Goal: Task Accomplishment & Management: Use online tool/utility

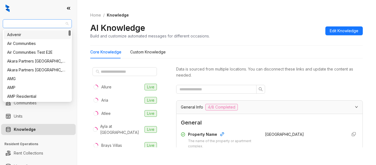
click at [56, 26] on span "United Apartment Group" at bounding box center [37, 24] width 62 height 8
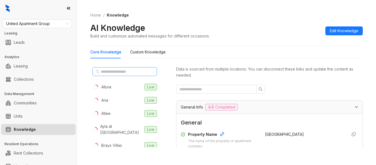
click at [135, 76] on span at bounding box center [124, 71] width 64 height 9
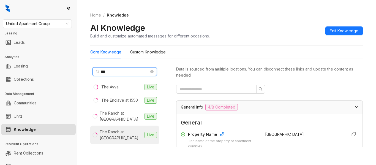
type input "***"
click at [122, 132] on div "The Ranch at West End" at bounding box center [121, 135] width 43 height 12
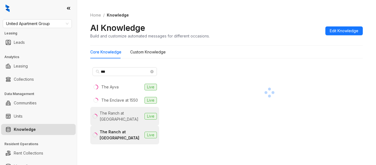
click at [133, 119] on div "The Ranch at Cibolo Creek" at bounding box center [121, 116] width 43 height 12
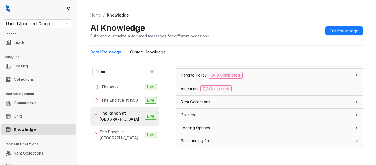
scroll to position [397, 0]
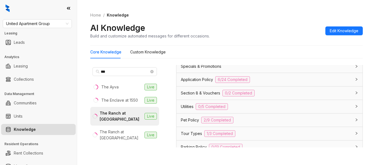
click at [299, 77] on div "Application Policy 6/24 Completed" at bounding box center [266, 79] width 171 height 7
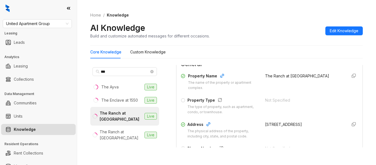
scroll to position [0, 0]
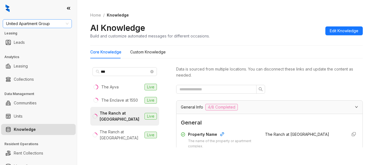
click at [45, 23] on span "United Apartment Group" at bounding box center [37, 24] width 62 height 8
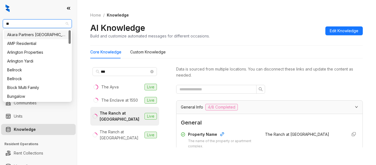
type input "***"
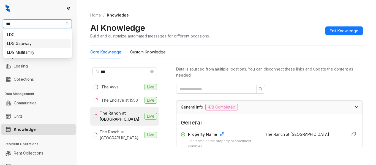
click at [42, 44] on div "LDG Gateway" at bounding box center [37, 43] width 60 height 6
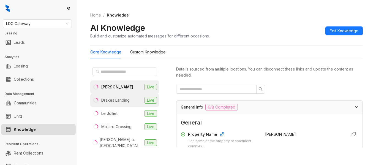
click at [106, 100] on div "Drakes Landing" at bounding box center [115, 100] width 28 height 6
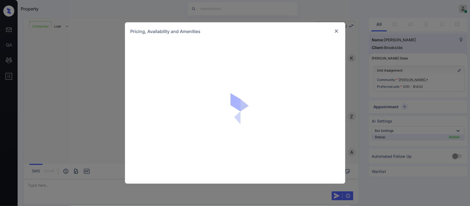
scroll to position [668, 0]
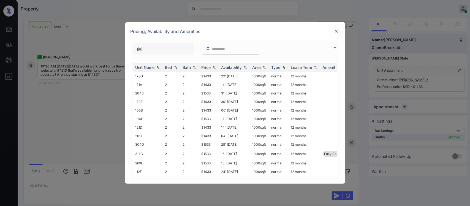
click at [219, 49] on input "search" at bounding box center [234, 48] width 45 height 5
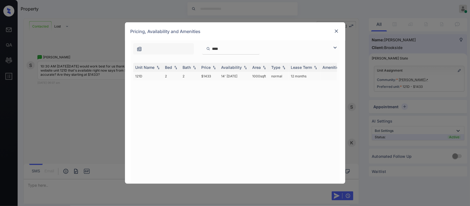
type input "****"
click at [212, 77] on td "$1433" at bounding box center [209, 76] width 20 height 9
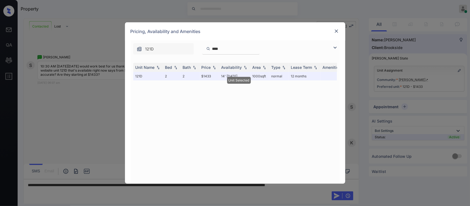
click at [333, 32] on img at bounding box center [336, 31] width 6 height 6
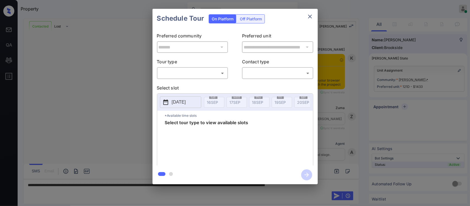
scroll to position [646, 0]
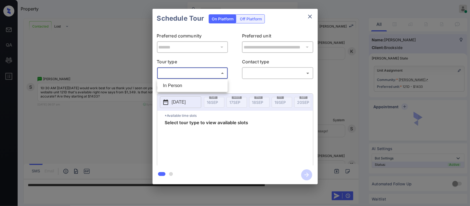
click at [194, 69] on body "Property Almas Zainab Online Set yourself offline Set yourself on break Profile…" at bounding box center [235, 103] width 470 height 206
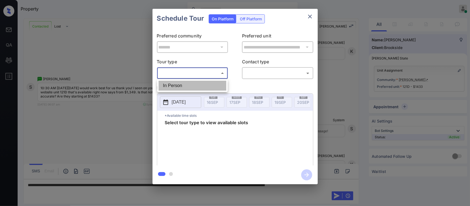
click at [191, 85] on li "In Person" at bounding box center [192, 86] width 68 height 10
type input "********"
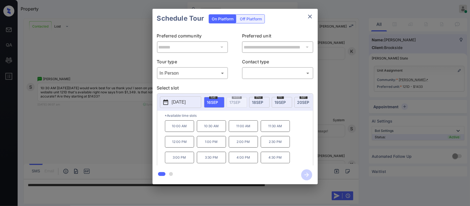
click at [299, 101] on span "20 SEP" at bounding box center [303, 102] width 12 height 5
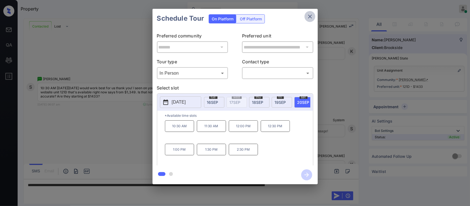
click at [309, 17] on icon "close" at bounding box center [310, 17] width 4 height 4
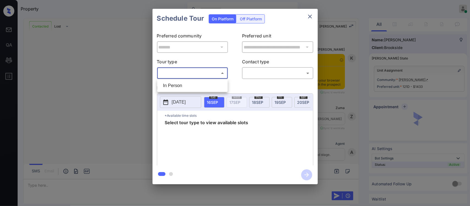
click at [187, 76] on body "Property Almas Zainab Online Set yourself offline Set yourself on break Profile…" at bounding box center [235, 103] width 470 height 206
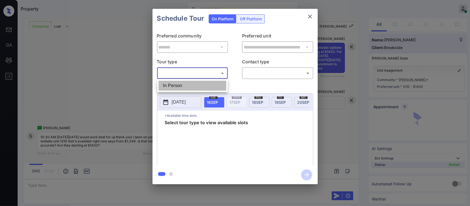
click at [186, 88] on li "In Person" at bounding box center [192, 86] width 68 height 10
type input "********"
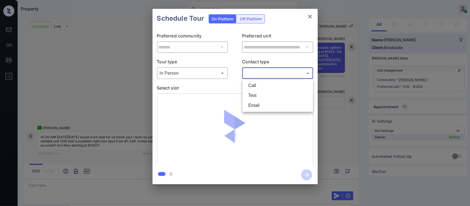
click at [263, 76] on body "Property Almas Zainab Online Set yourself offline Set yourself on break Profile…" at bounding box center [235, 103] width 470 height 206
click at [265, 95] on li "Text" at bounding box center [278, 96] width 68 height 10
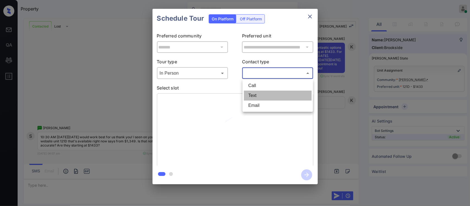
type input "****"
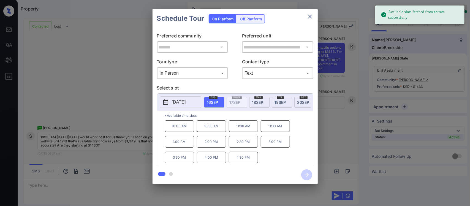
click at [297, 103] on div "sat 20 SEP" at bounding box center [304, 102] width 20 height 11
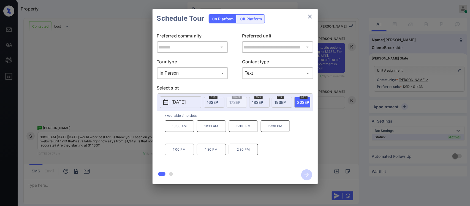
click at [184, 132] on p "10:30 AM" at bounding box center [179, 126] width 29 height 12
click at [309, 175] on icon "button" at bounding box center [306, 174] width 11 height 11
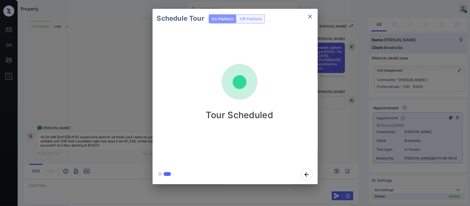
click at [324, 153] on div "Schedule Tour On Platform Off Platform Tour Scheduled" at bounding box center [235, 96] width 470 height 193
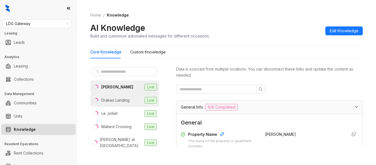
click at [114, 100] on div "Drakes Landing" at bounding box center [115, 100] width 28 height 6
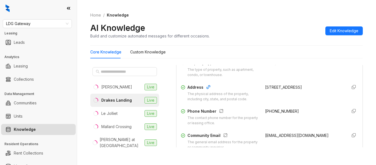
scroll to position [98, 0]
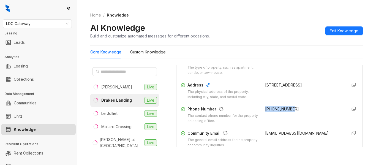
copy span "+12252404493"
drag, startPoint x: 259, startPoint y: 110, endPoint x: 288, endPoint y: 110, distance: 29.4
click at [288, 110] on div "+12252404493" at bounding box center [304, 115] width 78 height 18
copy span "+12252404493"
click at [40, 25] on span "LDG Gateway" at bounding box center [37, 24] width 62 height 8
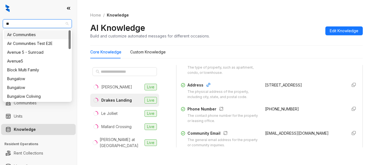
type input "***"
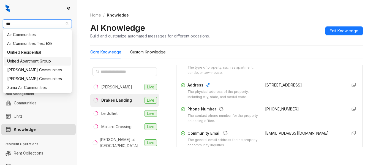
click at [46, 62] on div "United Apartment Group" at bounding box center [37, 61] width 60 height 6
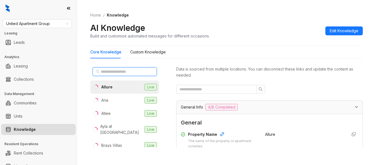
click at [118, 72] on input "text" at bounding box center [125, 72] width 48 height 6
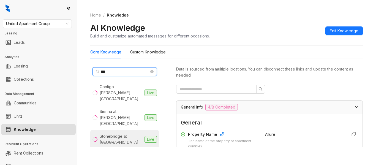
type input "***"
click at [127, 133] on li "Stonebridge at City Park Live" at bounding box center [124, 139] width 69 height 19
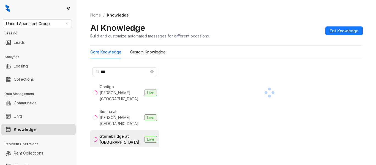
click at [149, 64] on div "*** Contigo Westover Hills Live Sienna at Westover Hills Live Stonebridge at Ci…" at bounding box center [226, 107] width 272 height 89
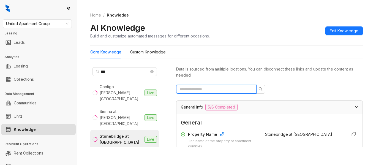
click at [205, 90] on input "text" at bounding box center [213, 89] width 69 height 6
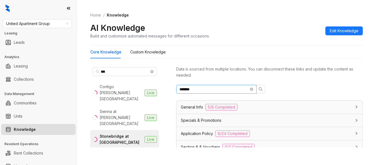
click at [231, 93] on span "******" at bounding box center [216, 89] width 80 height 9
type input "*"
type input "********"
click at [252, 88] on icon "close-circle" at bounding box center [251, 88] width 3 height 3
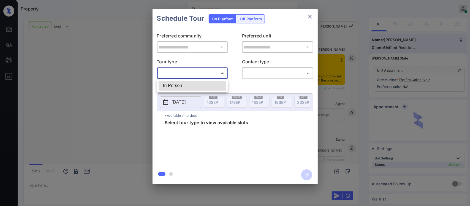
scroll to position [333, 0]
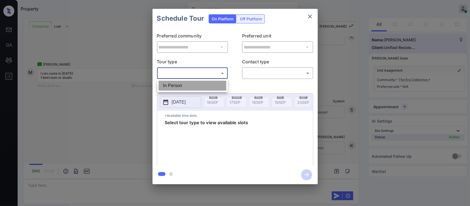
click at [199, 87] on li "In Person" at bounding box center [192, 86] width 68 height 10
type input "********"
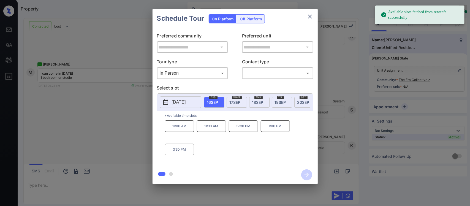
click at [281, 105] on div "[DATE]" at bounding box center [282, 102] width 20 height 11
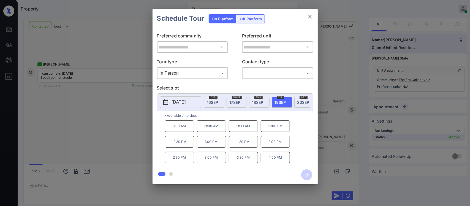
click at [329, 139] on div "**********" at bounding box center [235, 96] width 470 height 193
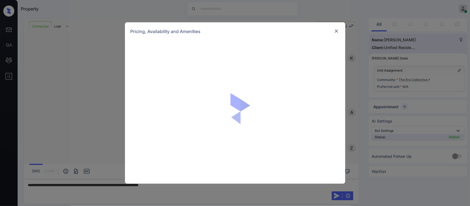
scroll to position [333, 0]
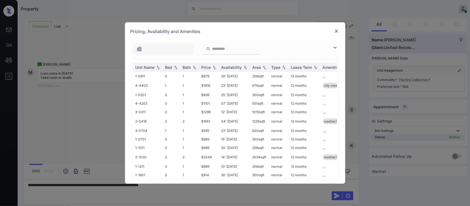
click at [215, 67] on img at bounding box center [214, 67] width 6 height 4
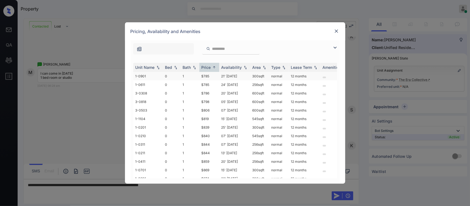
click at [212, 76] on td "$785" at bounding box center [209, 76] width 20 height 9
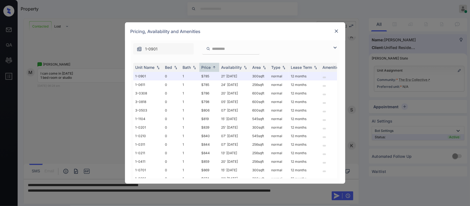
click at [338, 30] on img at bounding box center [336, 31] width 6 height 6
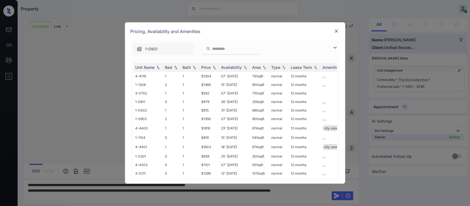
scroll to position [369, 0]
drag, startPoint x: 0, startPoint y: 0, endPoint x: 209, endPoint y: 69, distance: 220.2
click at [209, 69] on div "Price" at bounding box center [205, 67] width 9 height 5
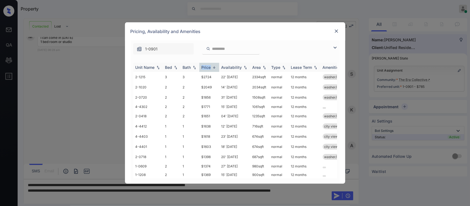
click at [209, 69] on div "Price" at bounding box center [205, 67] width 9 height 5
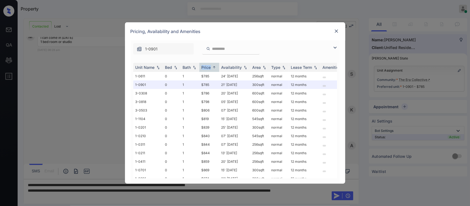
scroll to position [96, 0]
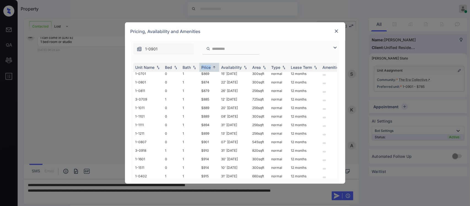
click at [337, 31] on img at bounding box center [336, 31] width 6 height 6
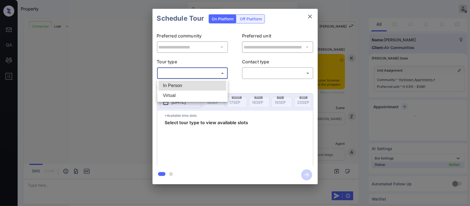
scroll to position [493, 0]
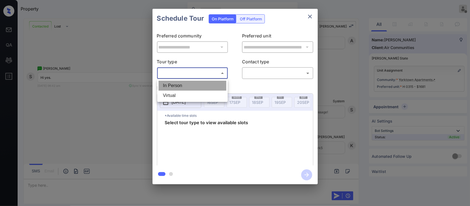
click at [199, 83] on li "In Person" at bounding box center [192, 86] width 68 height 10
type input "********"
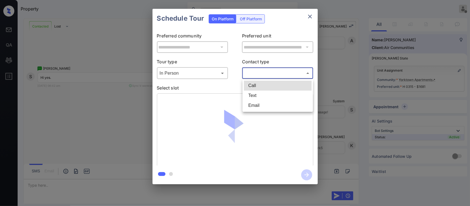
drag, startPoint x: 260, startPoint y: 70, endPoint x: 260, endPoint y: 94, distance: 23.9
click at [260, 94] on body "Property [PERSON_NAME] Offline Set yourself online Set yourself on break Profil…" at bounding box center [235, 103] width 470 height 206
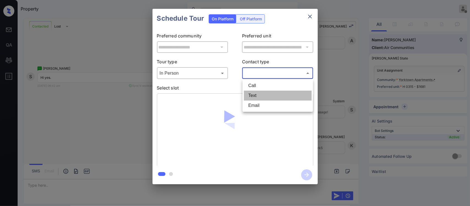
click at [260, 94] on li "Text" at bounding box center [278, 96] width 68 height 10
type input "****"
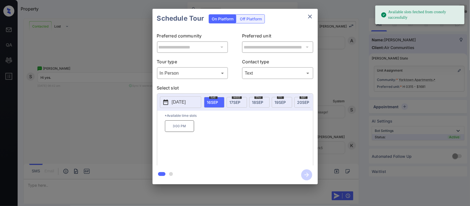
click at [180, 132] on p "3:00 PM" at bounding box center [179, 126] width 29 height 12
click at [348, 144] on div "**********" at bounding box center [235, 96] width 470 height 193
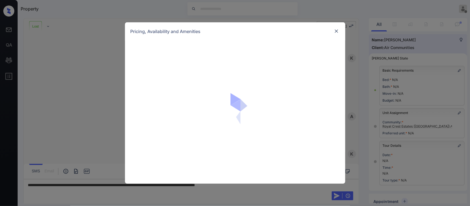
scroll to position [1561, 0]
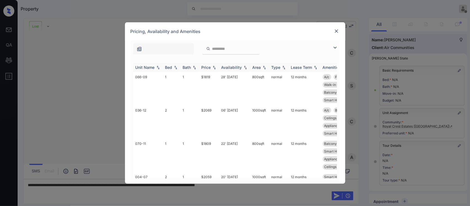
click at [212, 66] on img at bounding box center [214, 67] width 6 height 4
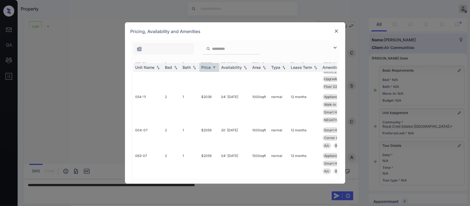
scroll to position [672, 0]
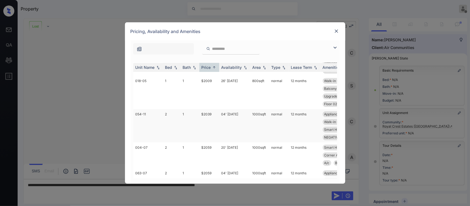
click at [264, 142] on td "1000 sqft" at bounding box center [259, 125] width 19 height 33
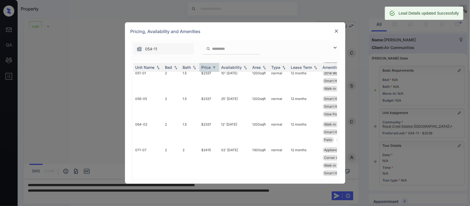
scroll to position [2523, 0]
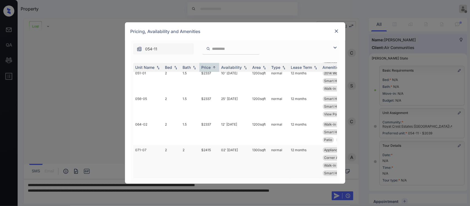
click at [303, 154] on td "12 months" at bounding box center [305, 161] width 32 height 33
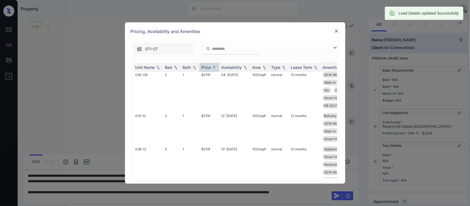
scroll to position [1753, 0]
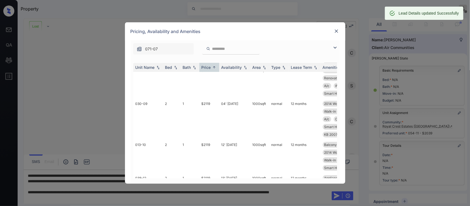
click at [335, 32] on div at bounding box center [336, 31] width 7 height 7
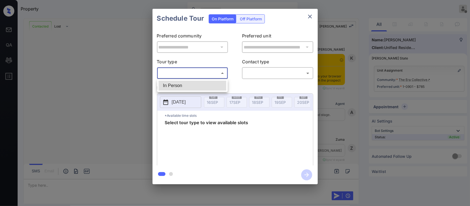
scroll to position [550, 0]
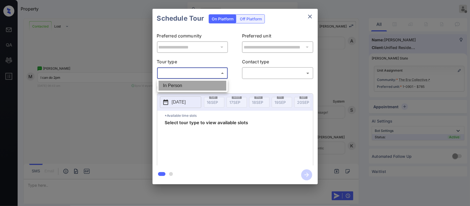
click at [200, 81] on li "In Person" at bounding box center [192, 86] width 68 height 10
type input "********"
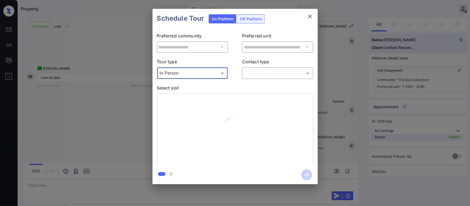
click at [263, 75] on body "Property Almas Zainab Offline Set yourself online Set yourself on break Profile…" at bounding box center [235, 103] width 470 height 206
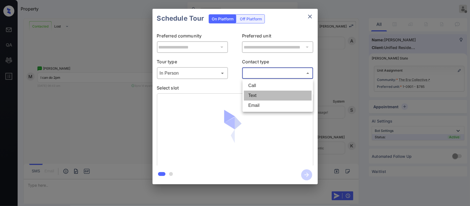
click at [259, 93] on li "Text" at bounding box center [278, 96] width 68 height 10
type input "****"
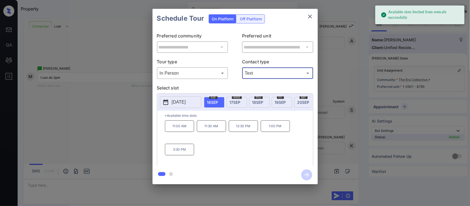
click at [277, 101] on span "19 SEP" at bounding box center [280, 102] width 11 height 5
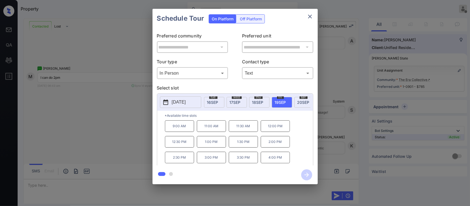
click at [276, 147] on p "2:00 PM" at bounding box center [275, 142] width 29 height 12
click at [303, 173] on icon "button" at bounding box center [306, 174] width 11 height 11
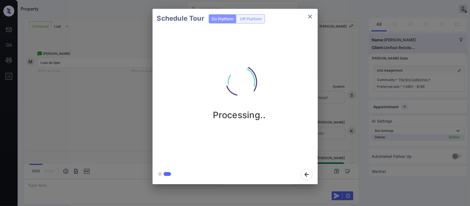
scroll to position [623, 0]
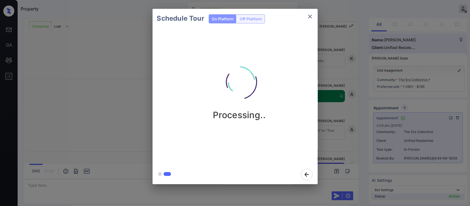
click at [353, 105] on div "Schedule Tour On Platform Off Platform Processing.." at bounding box center [235, 96] width 470 height 193
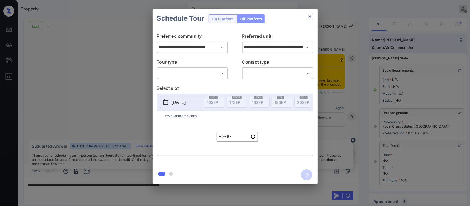
scroll to position [2622, 0]
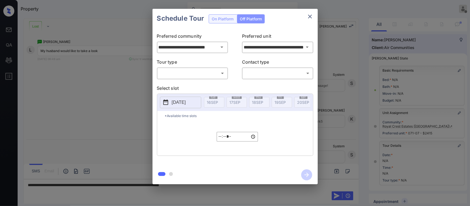
click at [214, 76] on body "Property [PERSON_NAME] Offline Set yourself online Set yourself on break Profil…" at bounding box center [235, 103] width 470 height 206
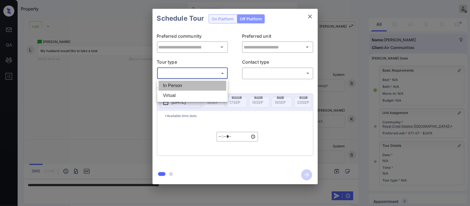
type input "**********"
click at [211, 87] on li "In Person" at bounding box center [192, 86] width 68 height 10
type input "********"
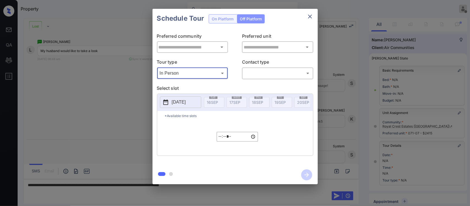
type input "**********"
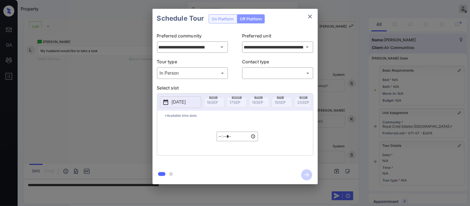
click at [222, 18] on div "Schedule Tour On Platform Off Platform" at bounding box center [234, 18] width 165 height 19
click at [307, 17] on icon "close" at bounding box center [310, 16] width 7 height 7
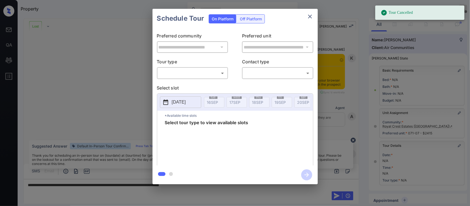
scroll to position [2826, 0]
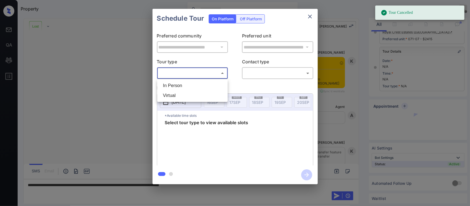
click at [182, 72] on body "Tour Cancelled Property Almas Zainab Offline Set yourself online Set yourself o…" at bounding box center [235, 103] width 470 height 206
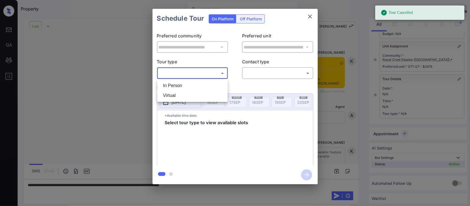
scroll to position [68, 0]
click at [184, 81] on li "In Person" at bounding box center [192, 86] width 68 height 10
type input "********"
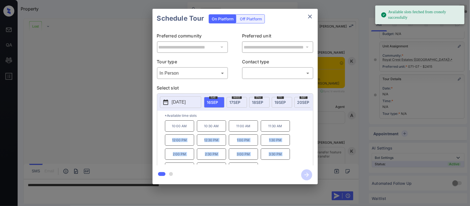
scroll to position [10, 0]
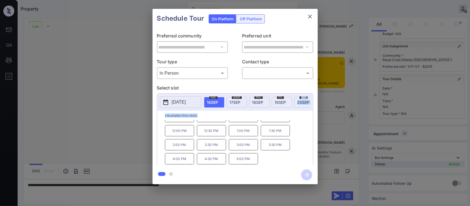
drag, startPoint x: 346, startPoint y: 136, endPoint x: 286, endPoint y: 106, distance: 67.6
click at [286, 106] on div "**********" at bounding box center [235, 96] width 470 height 193
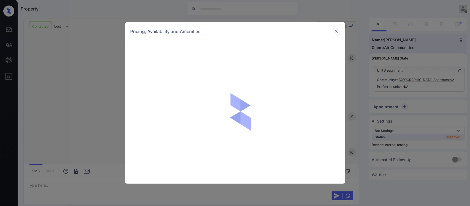
scroll to position [453, 0]
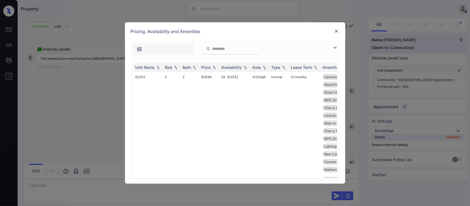
click at [209, 69] on div "Price" at bounding box center [205, 67] width 9 height 5
drag, startPoint x: 208, startPoint y: 66, endPoint x: 215, endPoint y: 67, distance: 7.0
click at [209, 69] on div "Price" at bounding box center [205, 67] width 9 height 5
click at [203, 99] on td "$1499" at bounding box center [209, 112] width 20 height 80
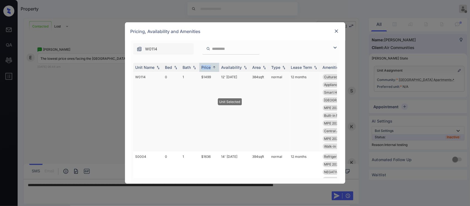
click at [203, 99] on td "$1499" at bounding box center [209, 112] width 20 height 80
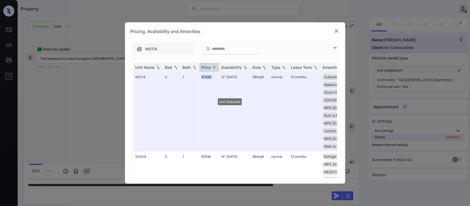
click at [336, 31] on img at bounding box center [336, 31] width 6 height 6
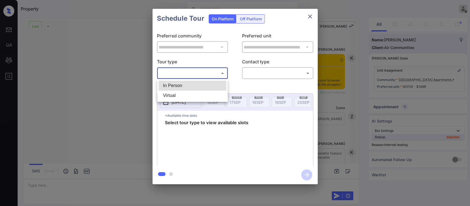
click at [190, 73] on body "Property [PERSON_NAME] Offline Set yourself online Set yourself on break Profil…" at bounding box center [235, 103] width 470 height 206
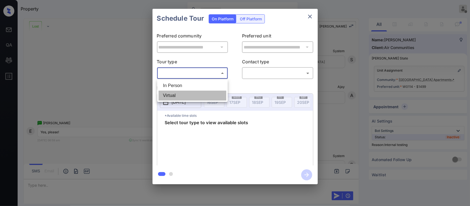
click at [189, 94] on li "Virtual" at bounding box center [192, 96] width 68 height 10
type input "*******"
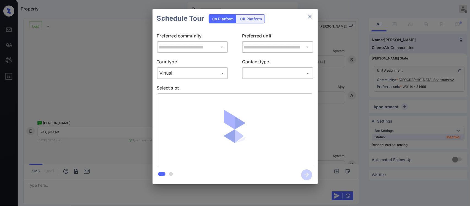
click at [265, 78] on div "​ ​" at bounding box center [277, 73] width 71 height 12
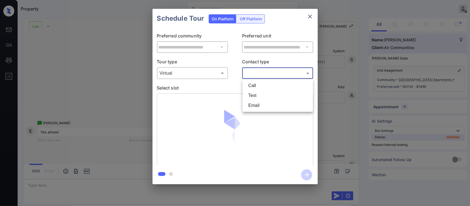
click at [266, 76] on body "Property Almas Zainab Offline Set yourself online Set yourself on break Profile…" at bounding box center [235, 103] width 470 height 206
click at [260, 93] on li "Text" at bounding box center [278, 96] width 68 height 10
type input "****"
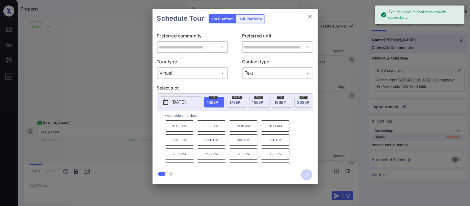
click at [206, 144] on p "12:30 PM" at bounding box center [211, 139] width 29 height 11
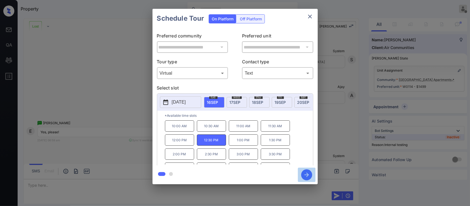
click at [306, 174] on icon "button" at bounding box center [306, 174] width 11 height 11
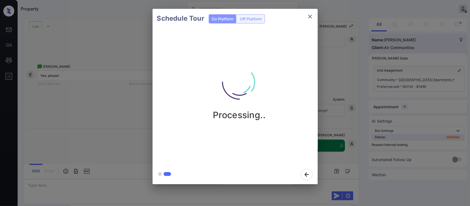
scroll to position [2528, 0]
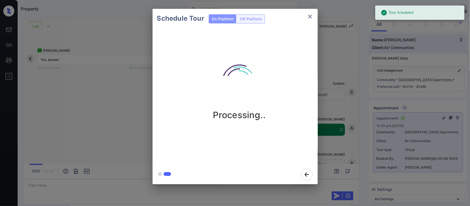
click at [337, 132] on div "Schedule Tour On Platform Off Platform Processing.." at bounding box center [235, 96] width 470 height 193
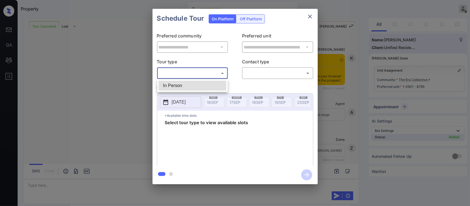
click at [190, 71] on body "Property [PERSON_NAME] Offline Set yourself online Set yourself on break Profil…" at bounding box center [235, 103] width 470 height 206
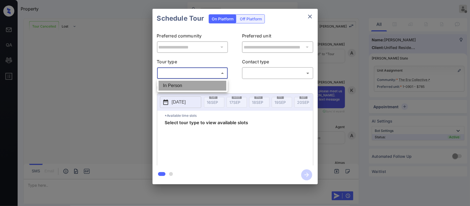
click at [188, 83] on li "In Person" at bounding box center [192, 86] width 68 height 10
type input "********"
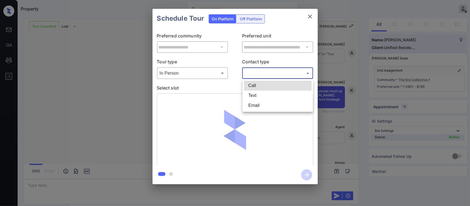
click at [259, 76] on body "Property Almas Zainab Offline Set yourself online Set yourself on break Profile…" at bounding box center [235, 103] width 470 height 206
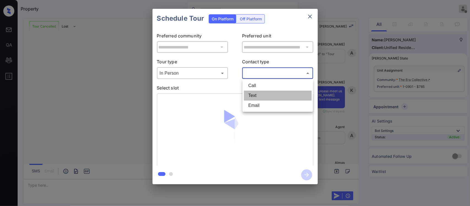
click at [258, 94] on li "Text" at bounding box center [278, 96] width 68 height 10
type input "****"
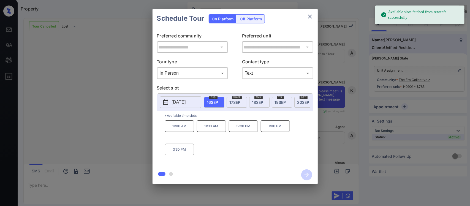
click at [277, 103] on span "19 SEP" at bounding box center [280, 102] width 11 height 5
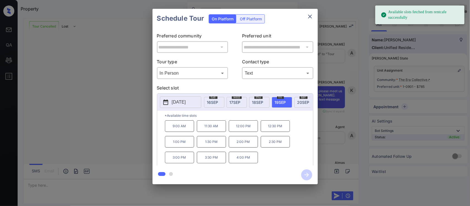
click at [250, 145] on p "2:00 PM" at bounding box center [243, 142] width 29 height 12
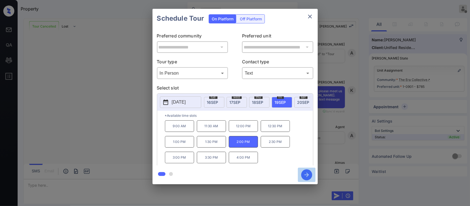
click at [305, 170] on icon "button" at bounding box center [306, 174] width 11 height 11
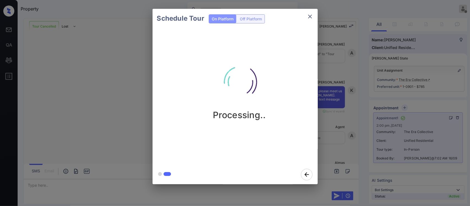
click at [351, 156] on div "Schedule Tour On Platform Off Platform Processing.." at bounding box center [235, 96] width 470 height 193
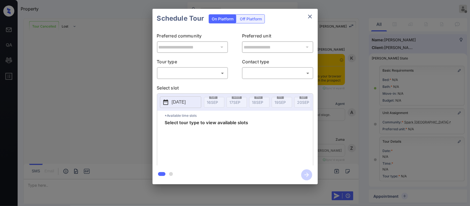
scroll to position [68, 0]
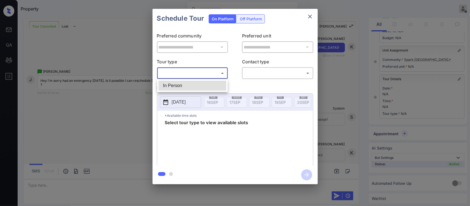
click at [202, 76] on body "Property Almas Zainab Offline Set yourself online Set yourself on break Profile…" at bounding box center [235, 103] width 470 height 206
click at [200, 85] on li "In Person" at bounding box center [192, 86] width 68 height 10
type input "********"
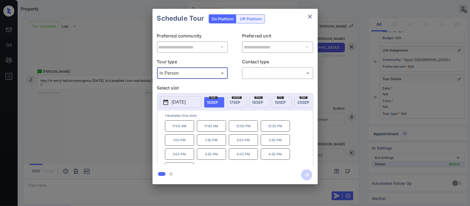
scroll to position [0, 88]
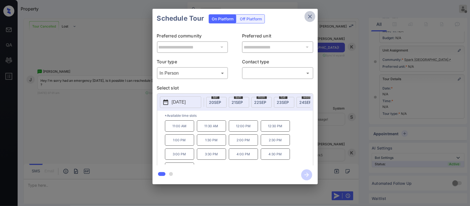
click at [307, 13] on icon "close" at bounding box center [310, 16] width 7 height 7
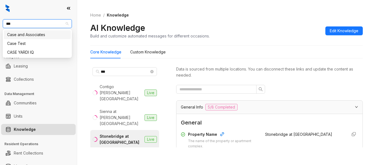
click at [40, 34] on div "Case and Associates" at bounding box center [37, 35] width 60 height 6
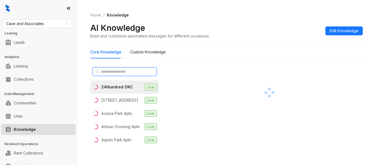
click at [135, 71] on input "text" at bounding box center [125, 72] width 48 height 6
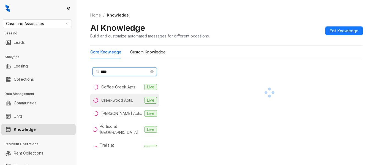
type input "****"
click at [128, 104] on li "Creekwood Apts. Live" at bounding box center [124, 100] width 69 height 13
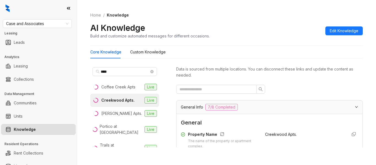
scroll to position [72, 0]
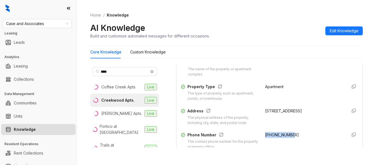
drag, startPoint x: 259, startPoint y: 134, endPoint x: 309, endPoint y: 135, distance: 50.1
click at [309, 135] on div "+19188936300" at bounding box center [304, 141] width 78 height 18
copy span "+19188936300"
